Goal: Task Accomplishment & Management: Use online tool/utility

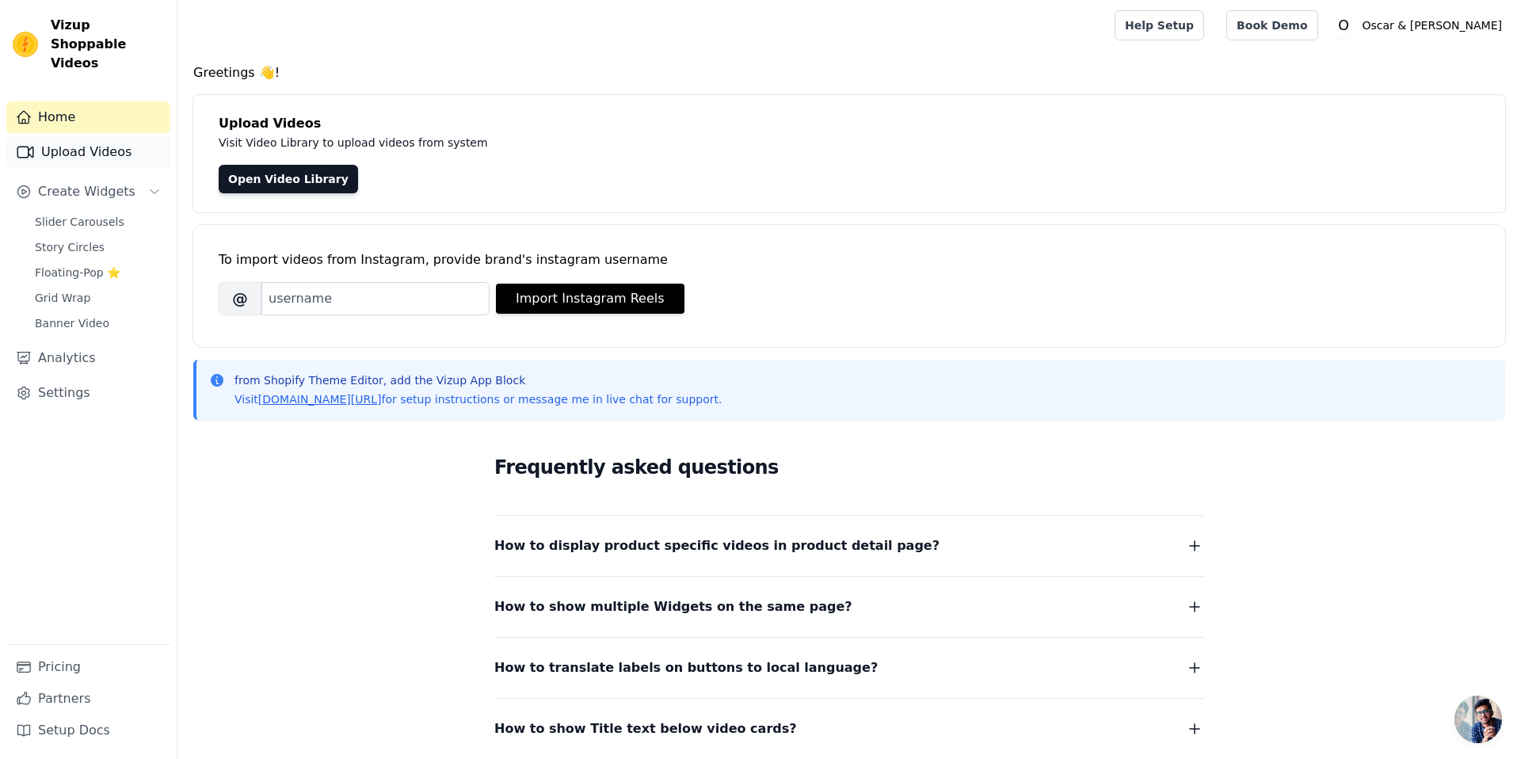
click at [88, 142] on link "Upload Videos" at bounding box center [88, 152] width 164 height 32
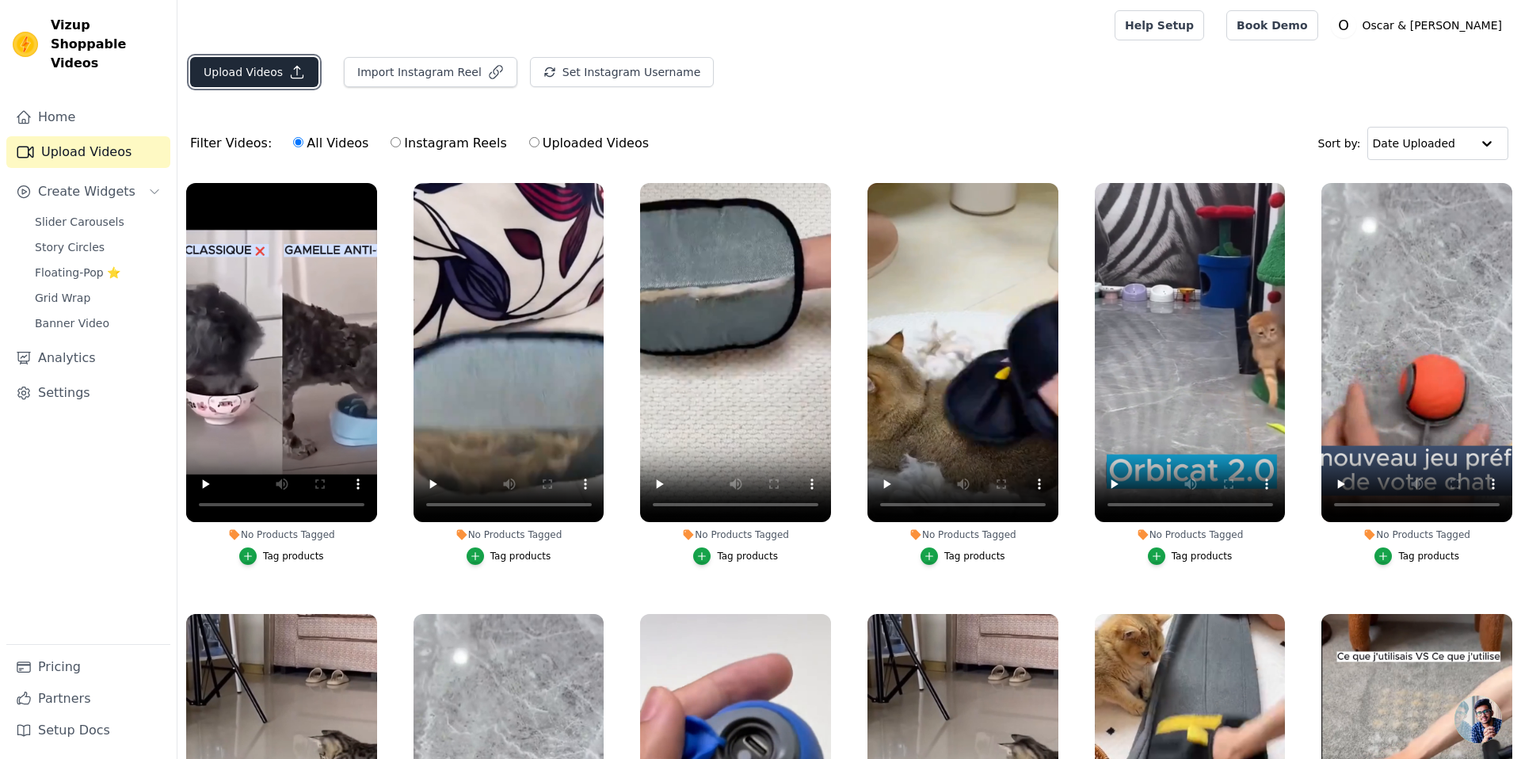
click at [270, 73] on button "Upload Videos" at bounding box center [254, 72] width 128 height 30
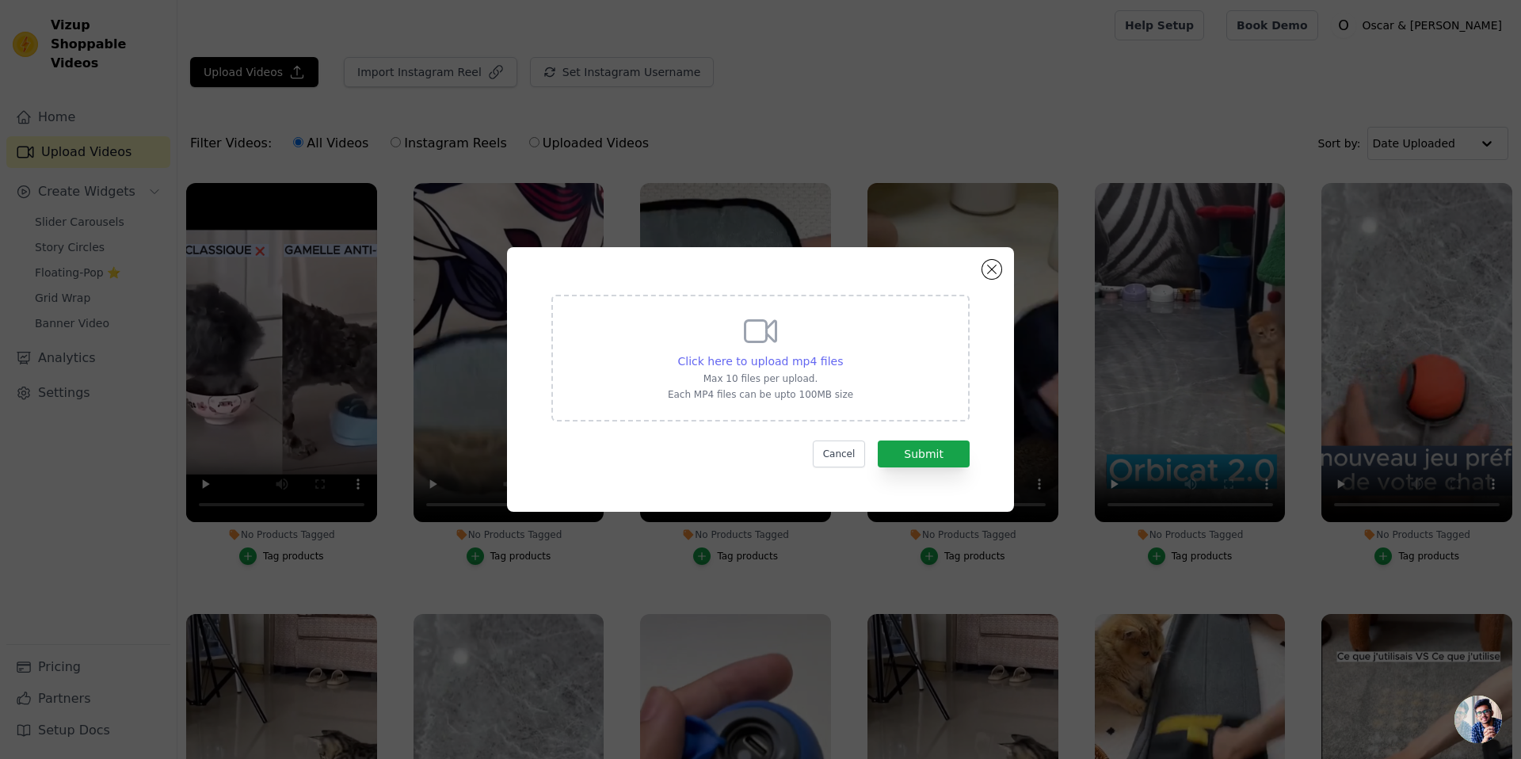
click at [787, 362] on span "Click here to upload mp4 files" at bounding box center [761, 361] width 166 height 13
click at [842, 353] on input "Click here to upload mp4 files Max 10 files per upload. Each MP4 files can be u…" at bounding box center [842, 352] width 1 height 1
type input "C:\fakepath\Puzzle.mp4"
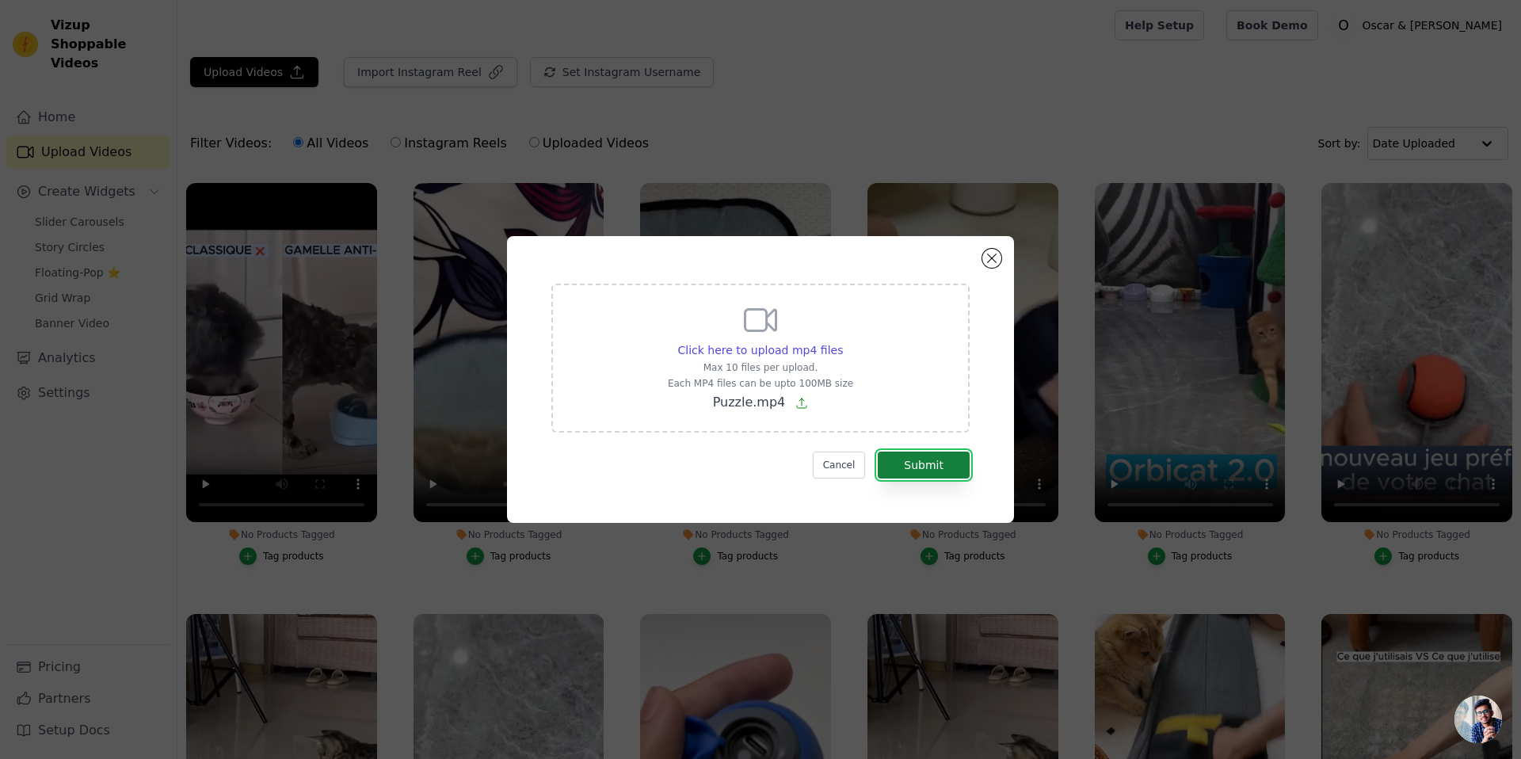
click at [949, 459] on button "Submit" at bounding box center [924, 464] width 92 height 27
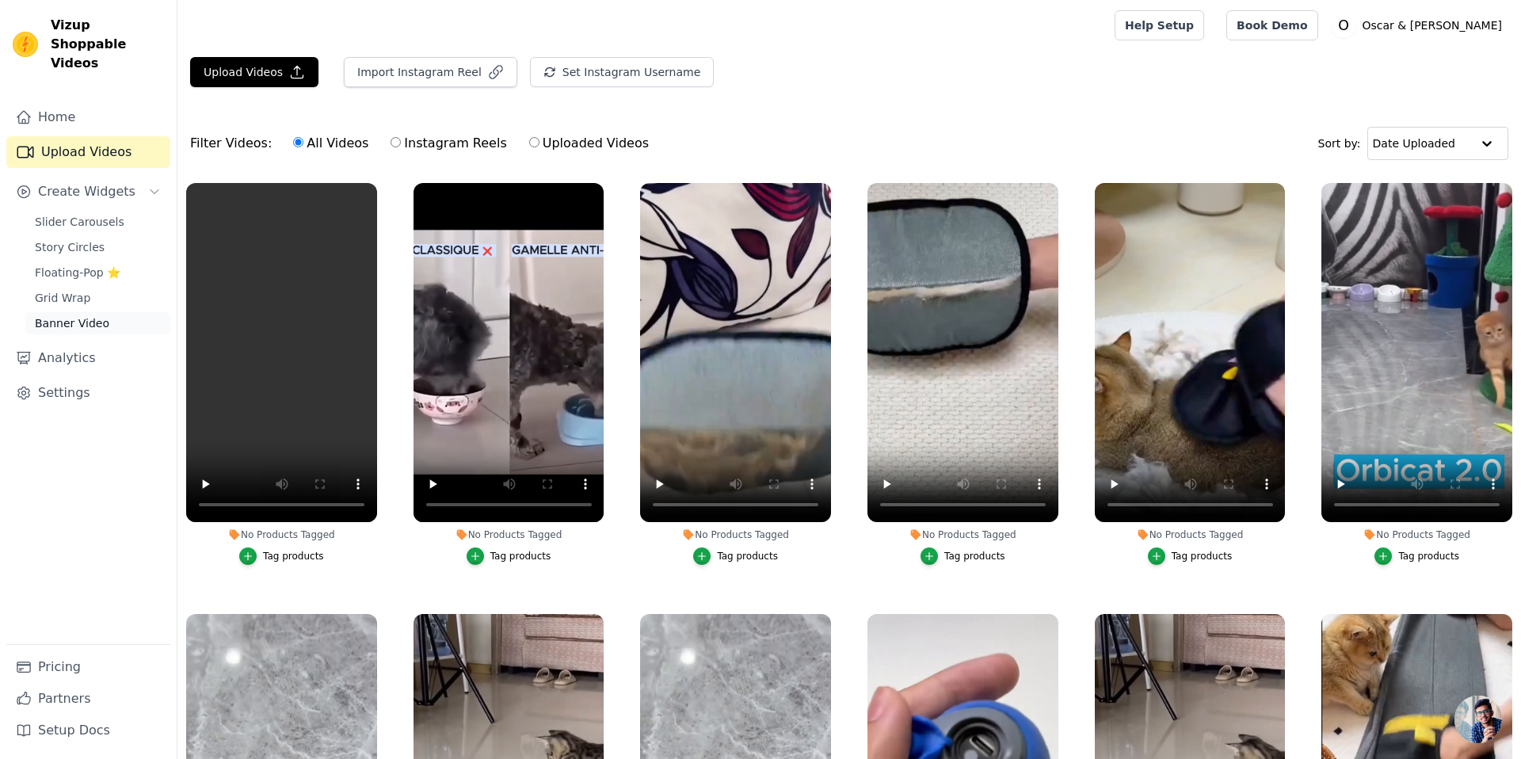
click at [85, 315] on span "Banner Video" at bounding box center [72, 323] width 74 height 16
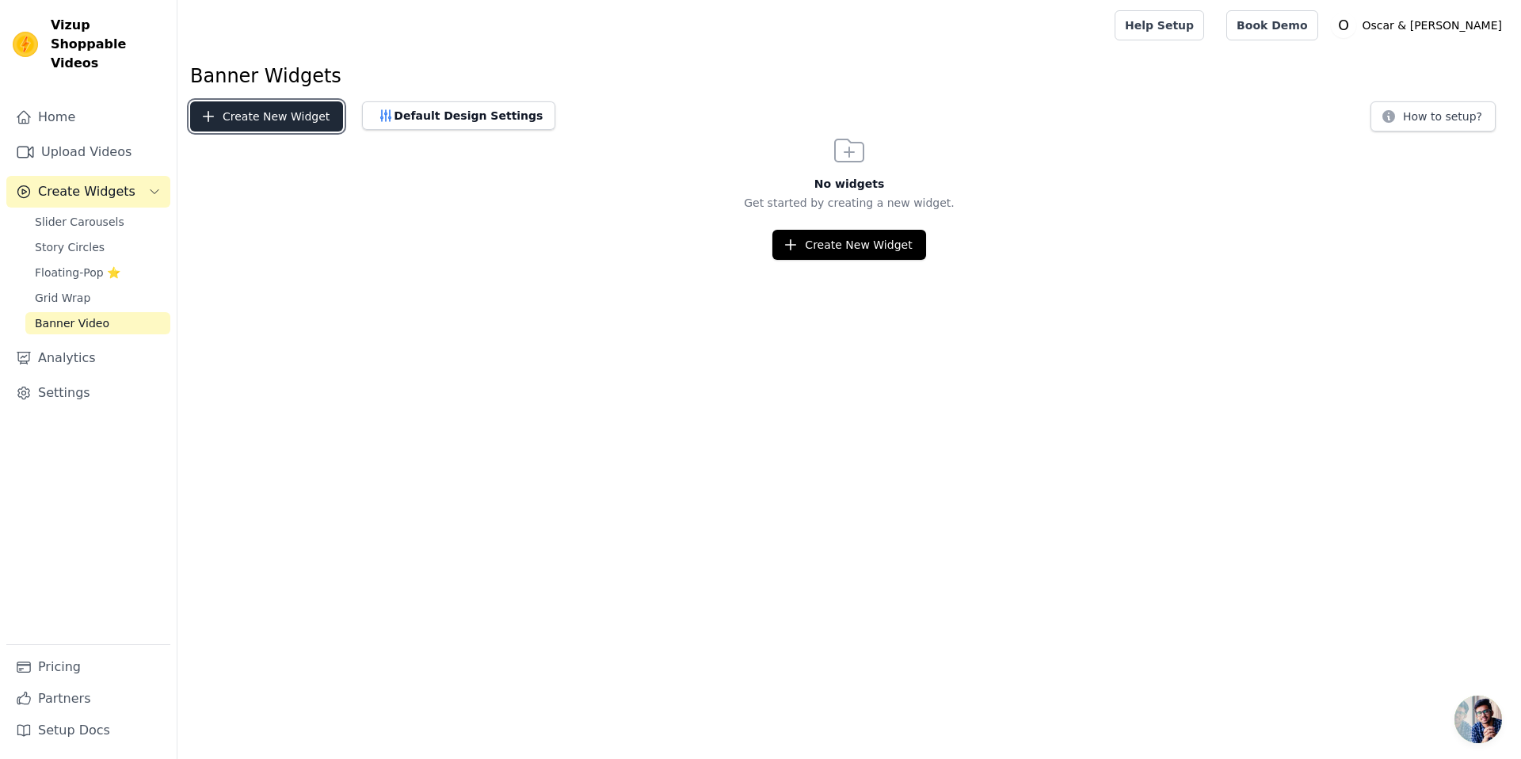
click at [314, 124] on button "Create New Widget" at bounding box center [266, 116] width 153 height 30
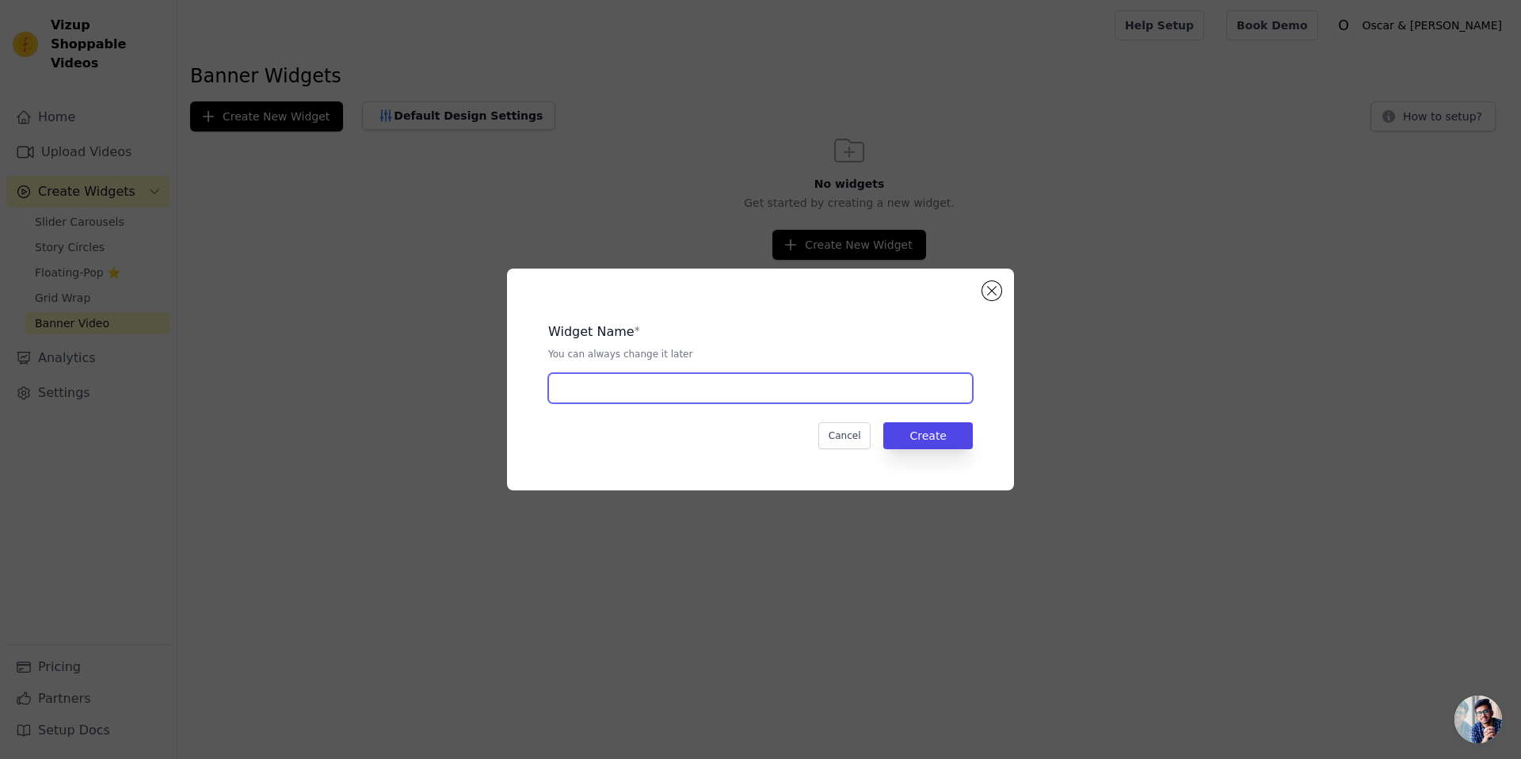
click at [691, 398] on input "text" at bounding box center [760, 388] width 425 height 30
type input "u"
type input "Puzzle"
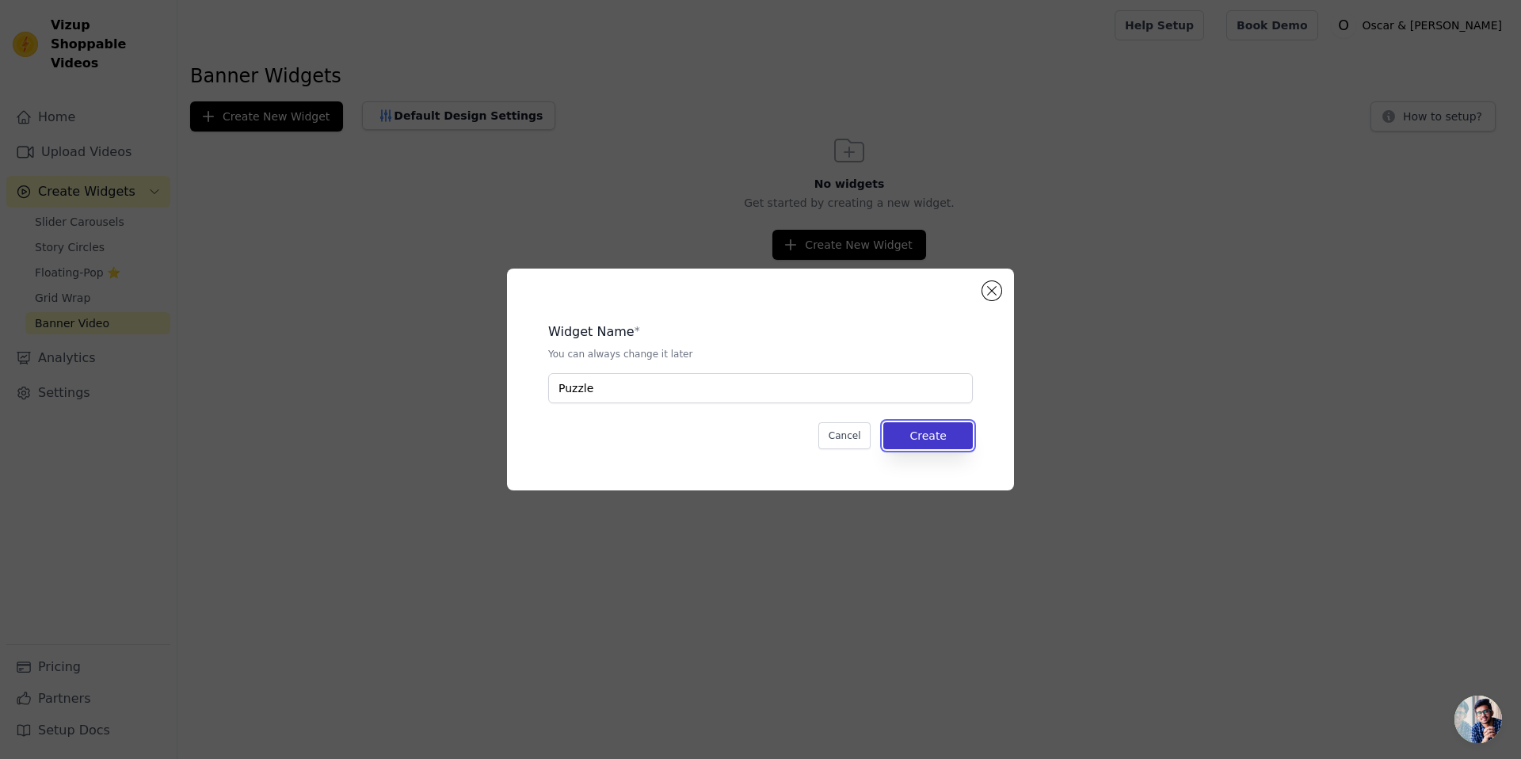
click at [939, 443] on button "Create" at bounding box center [928, 435] width 90 height 27
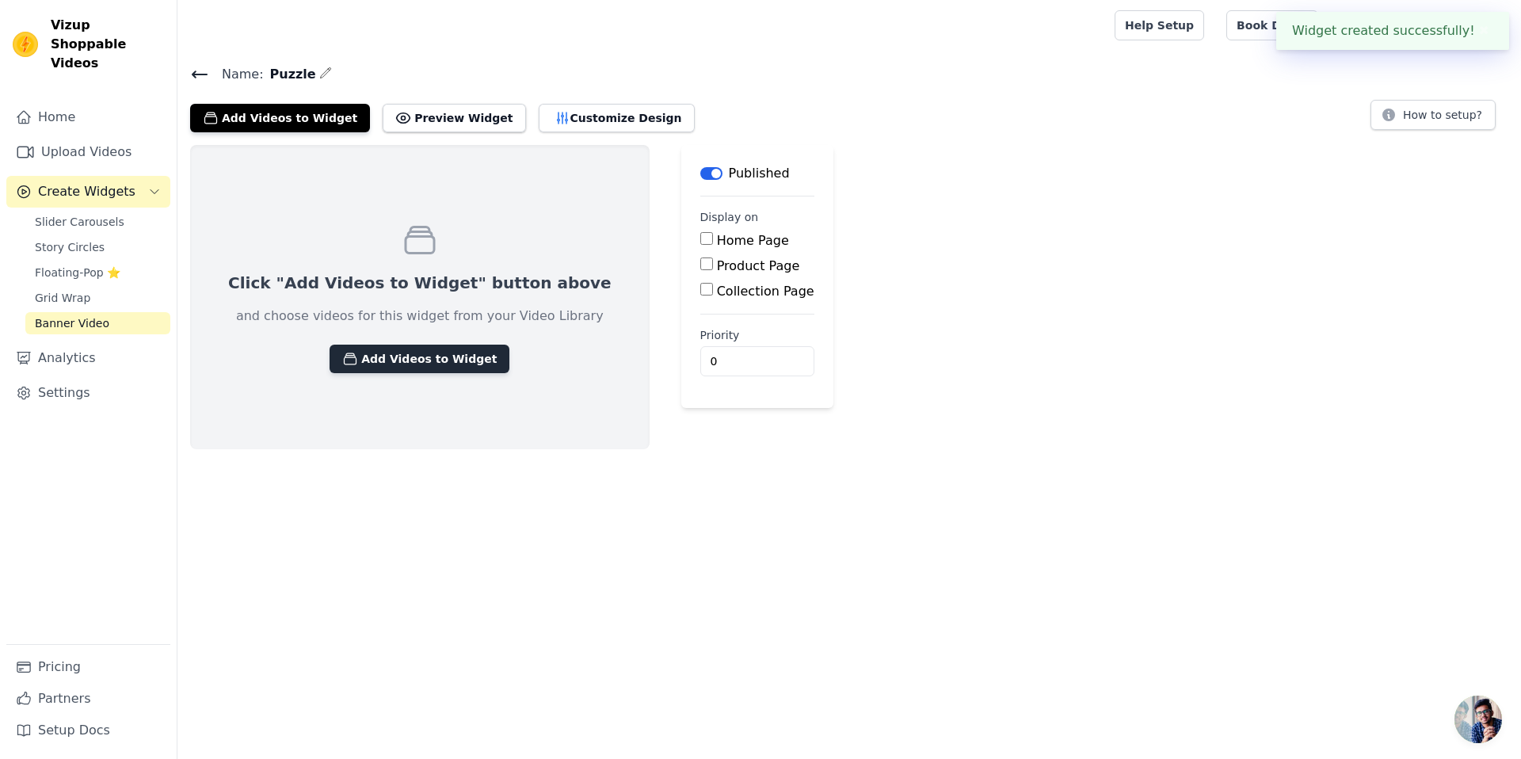
click at [420, 353] on button "Add Videos to Widget" at bounding box center [419, 359] width 180 height 29
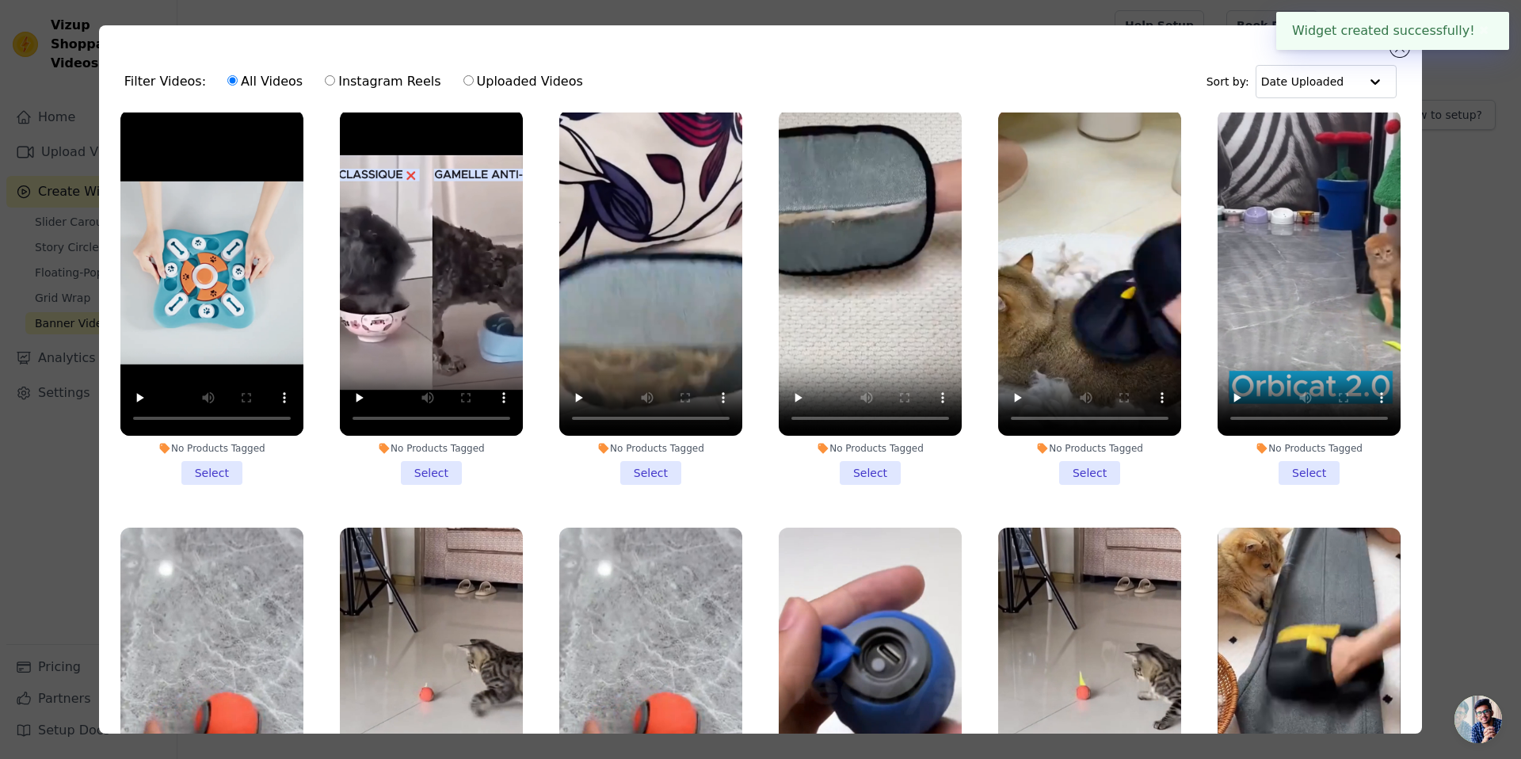
scroll to position [10, 0]
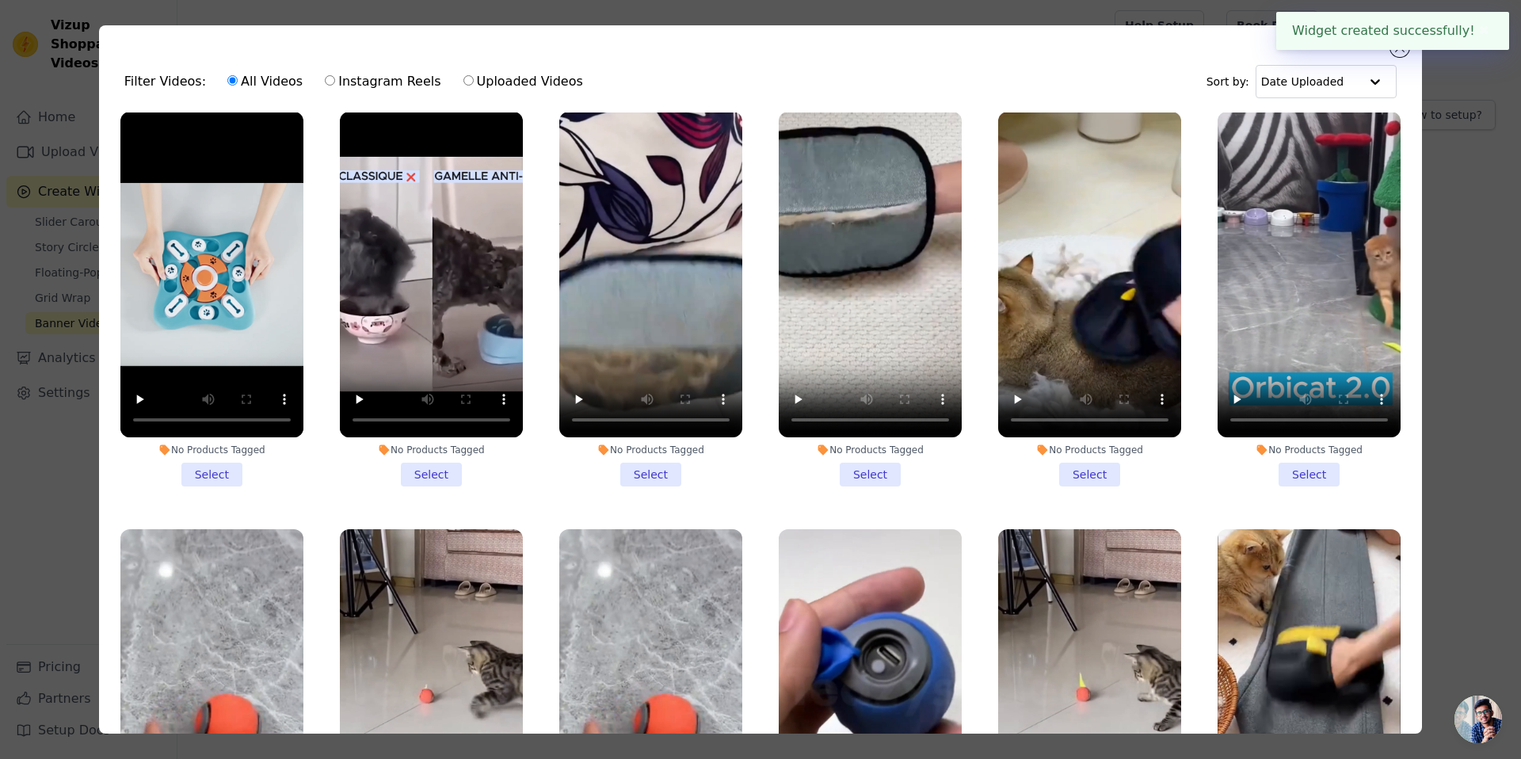
click at [219, 472] on li "No Products Tagged Select" at bounding box center [211, 299] width 183 height 375
click at [0, 0] on input "No Products Tagged Select" at bounding box center [0, 0] width 0 height 0
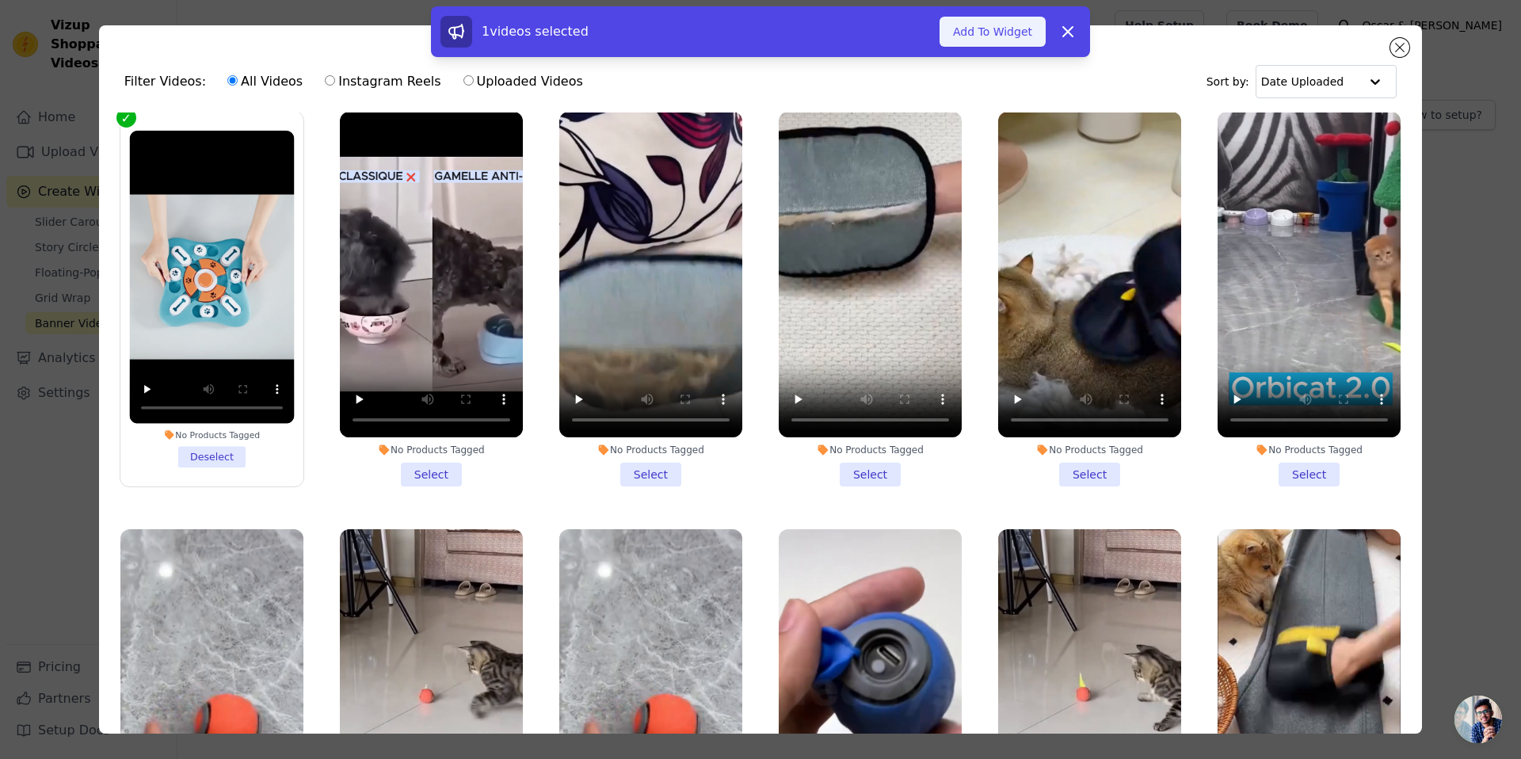
click at [981, 34] on button "Add To Widget" at bounding box center [992, 32] width 106 height 30
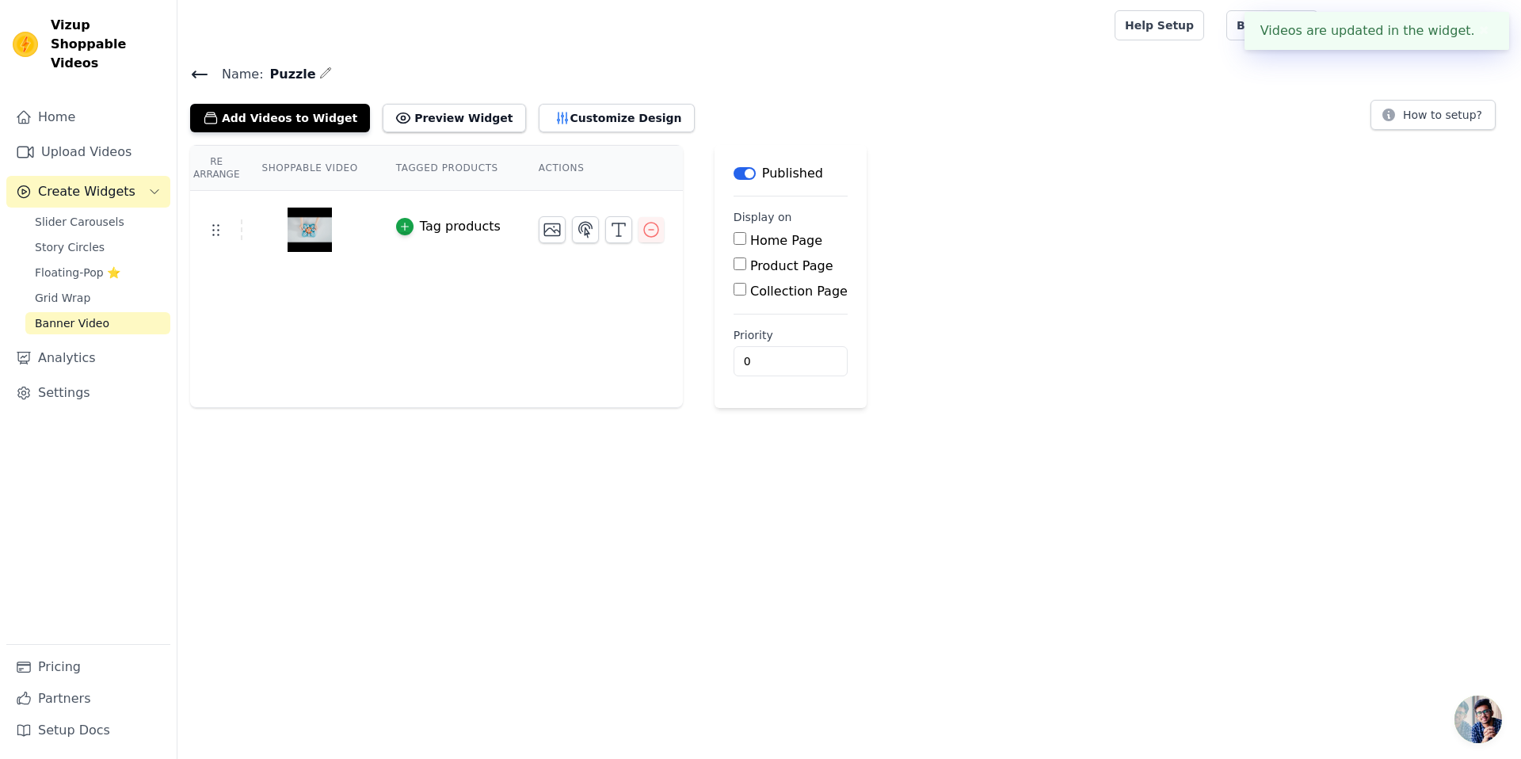
click at [740, 269] on input "Product Page" at bounding box center [739, 263] width 13 height 13
checkbox input "true"
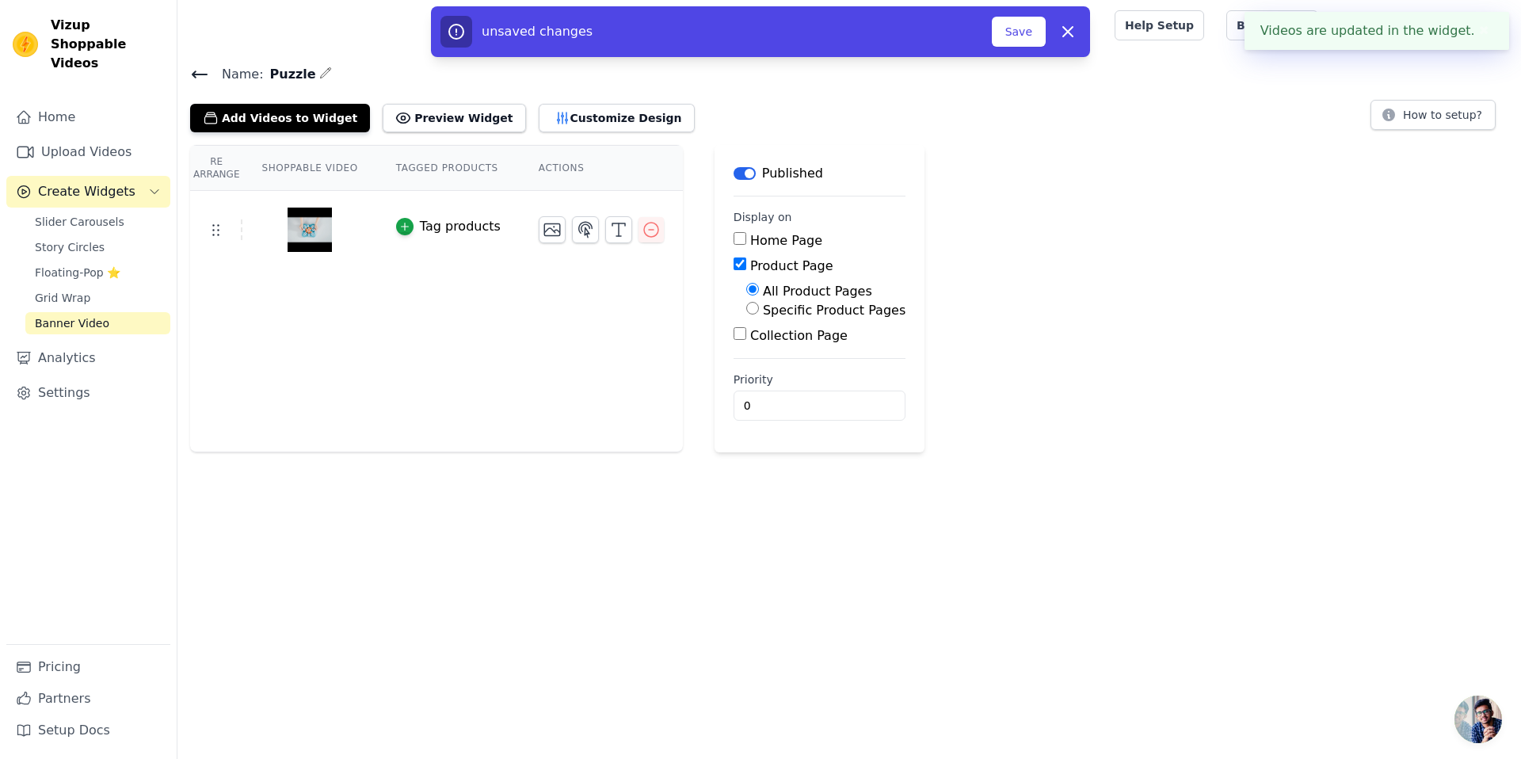
click at [763, 310] on label "Specific Product Pages" at bounding box center [834, 310] width 143 height 15
click at [759, 310] on input "Specific Product Pages" at bounding box center [752, 308] width 13 height 13
radio input "true"
click at [779, 351] on button "Select Products" at bounding box center [799, 346] width 106 height 27
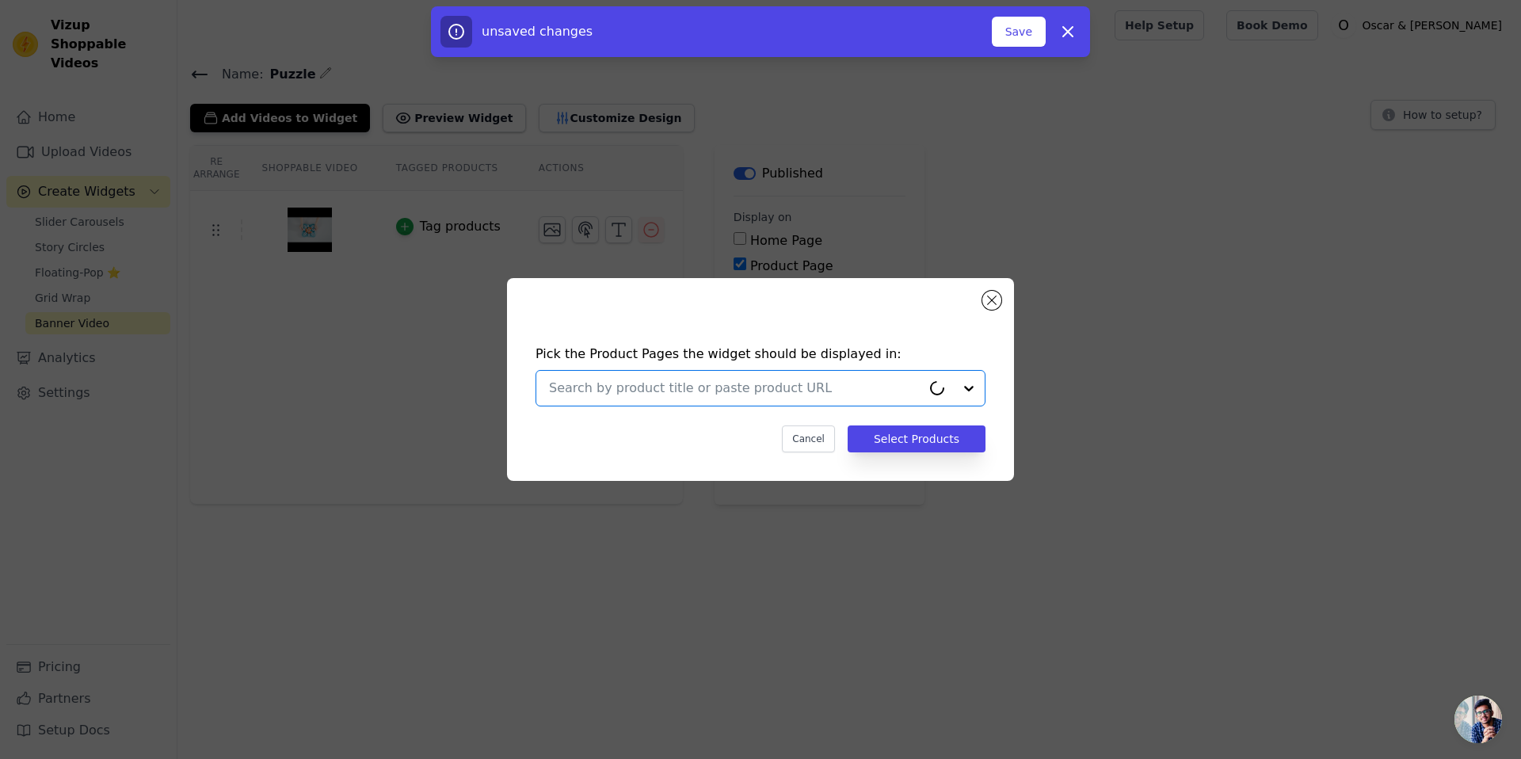
click at [632, 386] on input "text" at bounding box center [735, 388] width 372 height 19
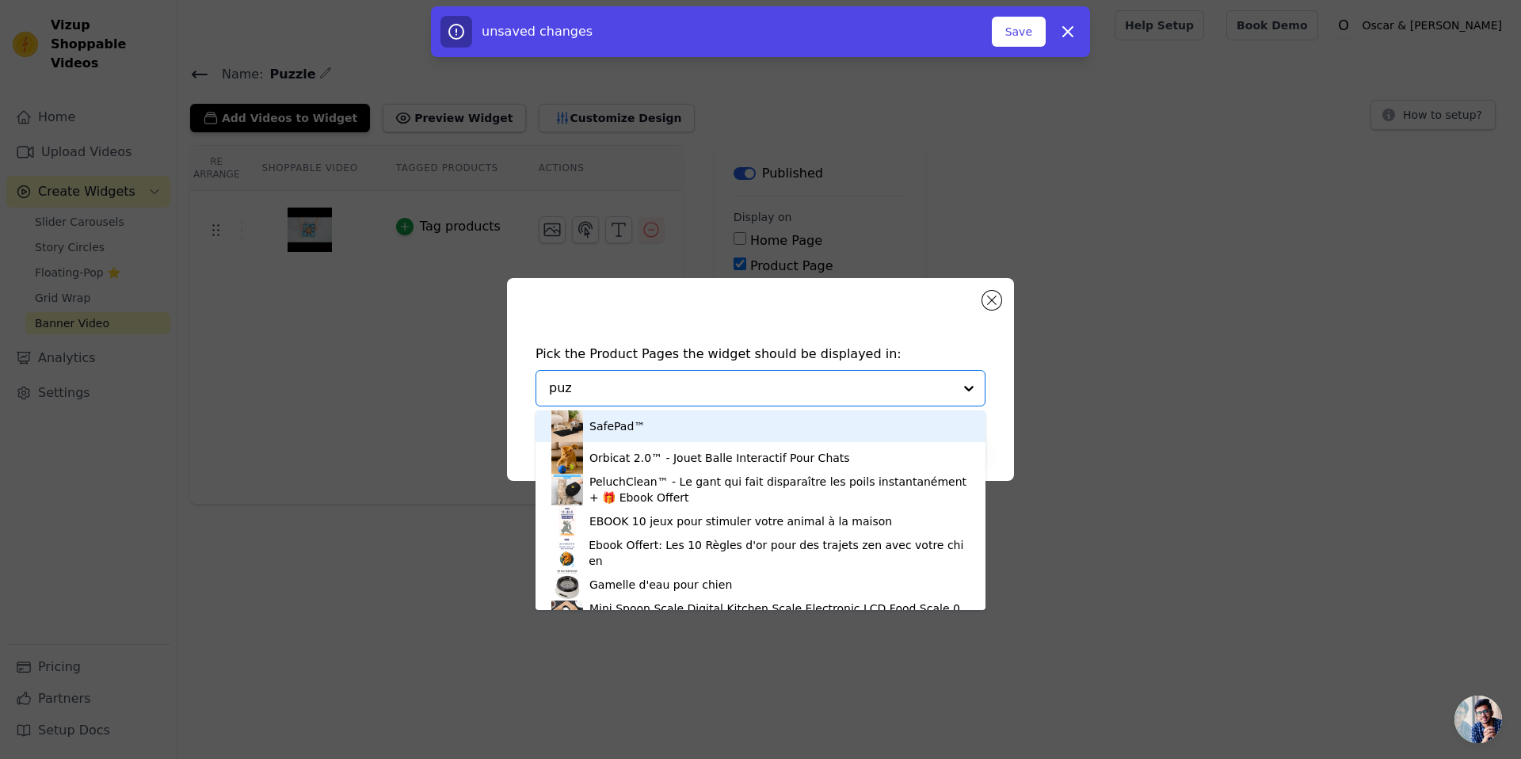
type input "puzz"
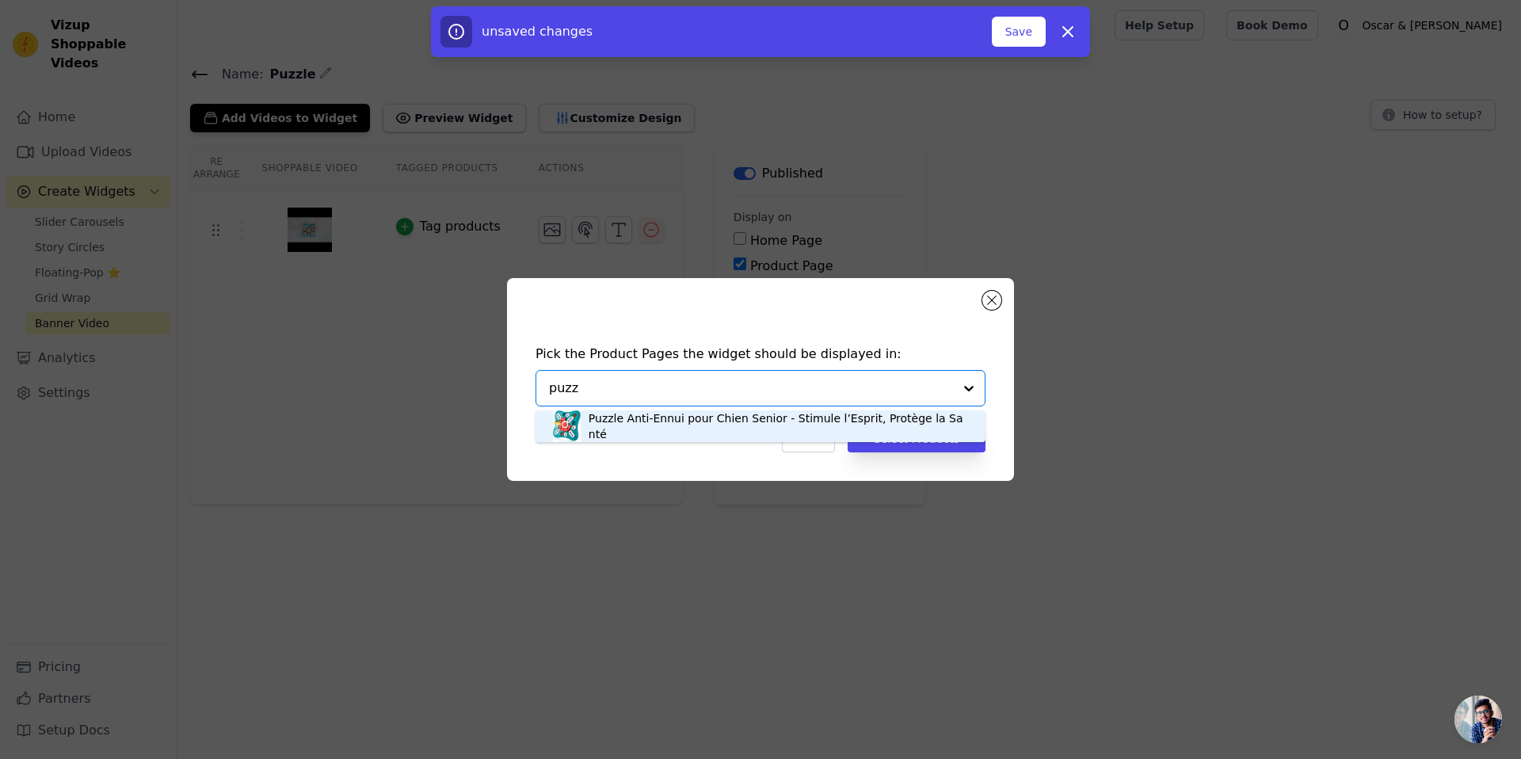
click at [638, 420] on div "Puzzle Anti-Ennui pour Chien Senior - Stimule l’Esprit, Protège la Santé" at bounding box center [778, 426] width 381 height 32
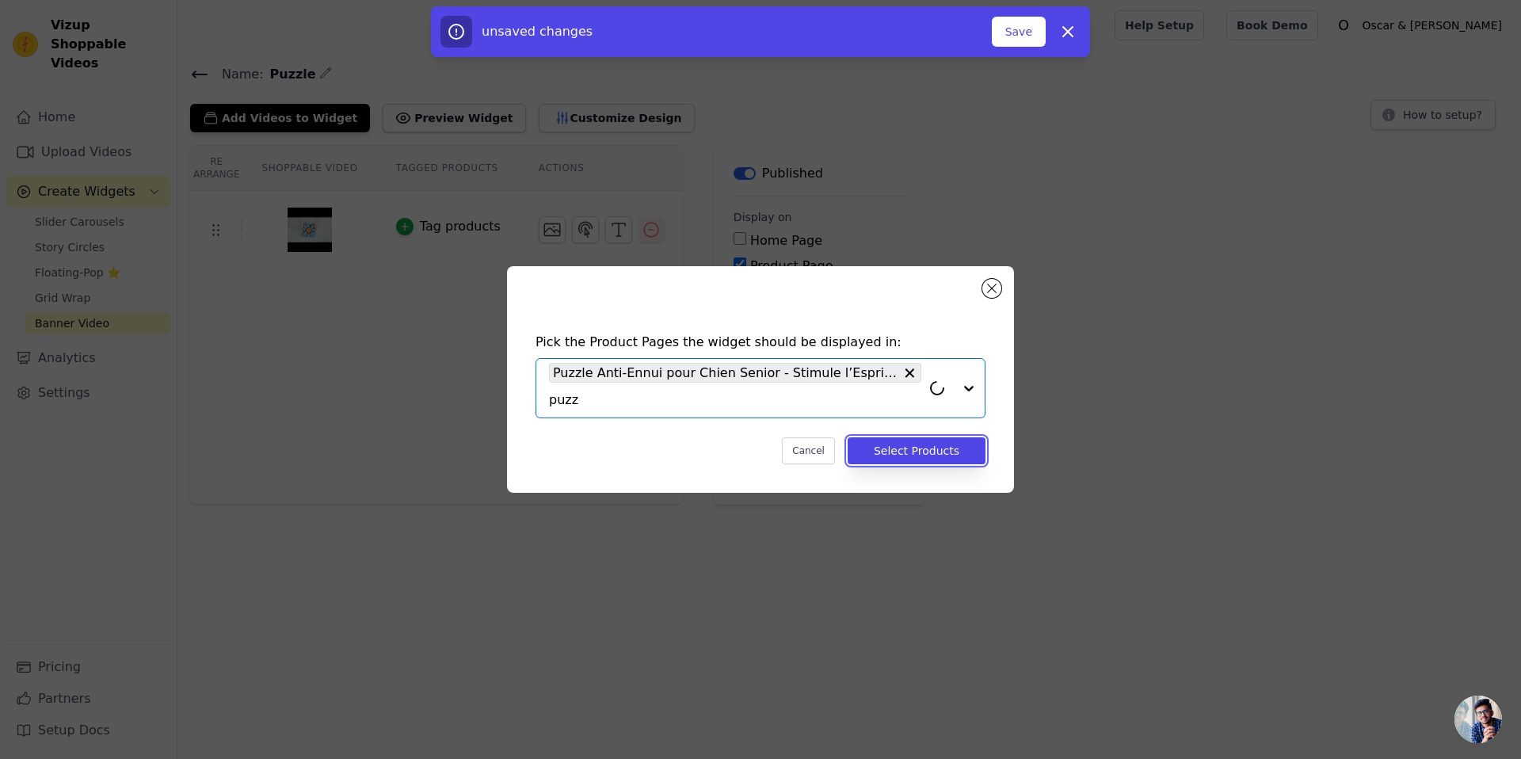
click at [909, 458] on button "Select Products" at bounding box center [916, 450] width 138 height 27
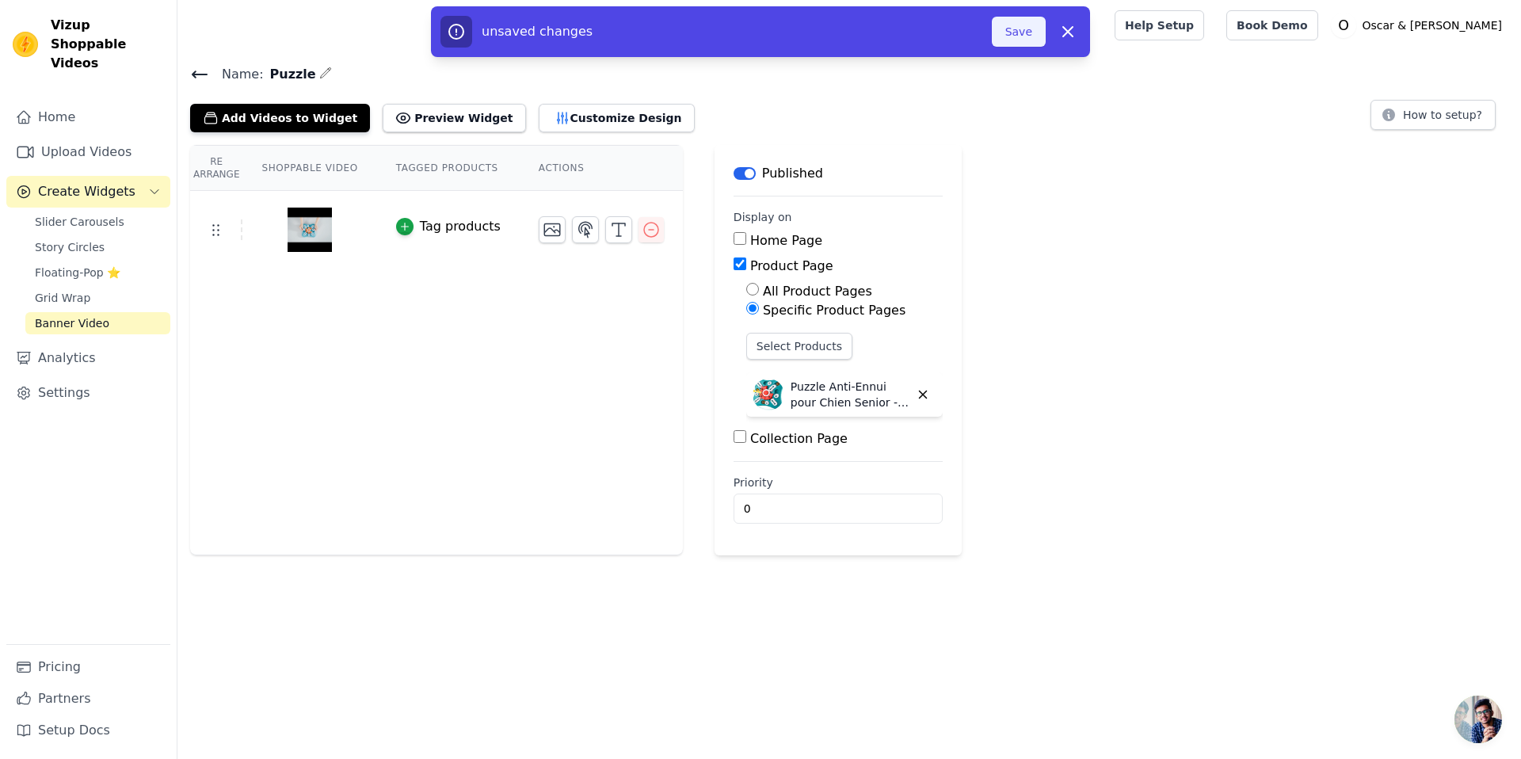
click at [1012, 30] on button "Save" at bounding box center [1019, 32] width 54 height 30
click at [1034, 41] on button "Save" at bounding box center [1019, 32] width 54 height 30
